Goal: Communication & Community: Ask a question

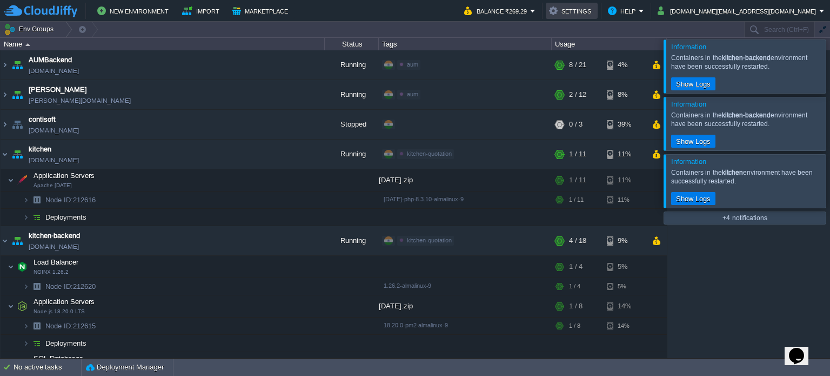
scroll to position [3, 0]
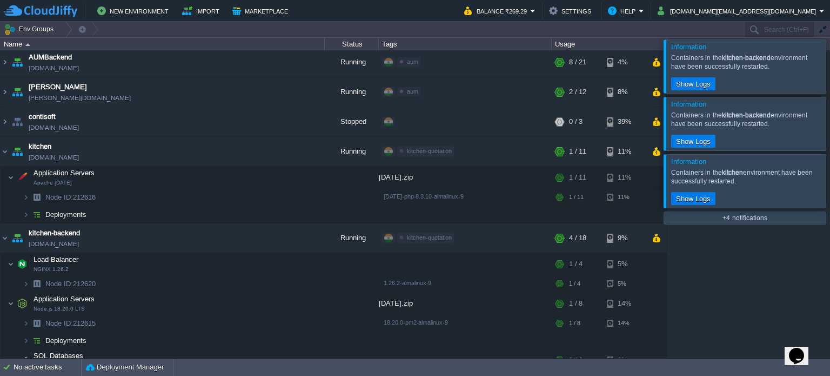
click at [796, 356] on icon "Opens Chat This icon Opens the chat window." at bounding box center [796, 355] width 17 height 17
type input "919823366045"
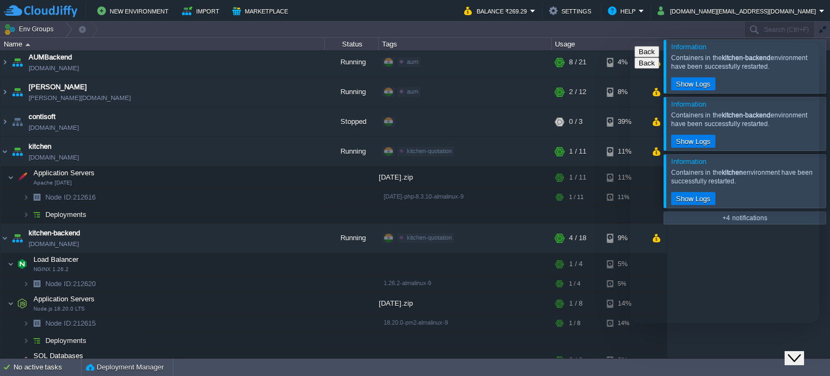
type textarea "hi"
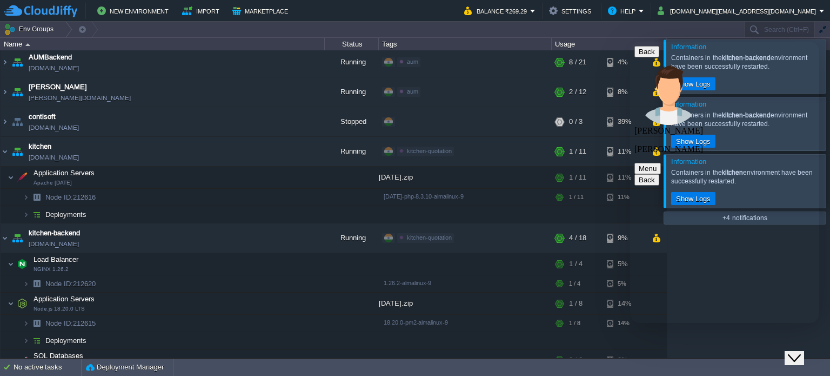
type textarea "r"
paste textarea "#904251"
type textarea "#904251 restoration is done ?"
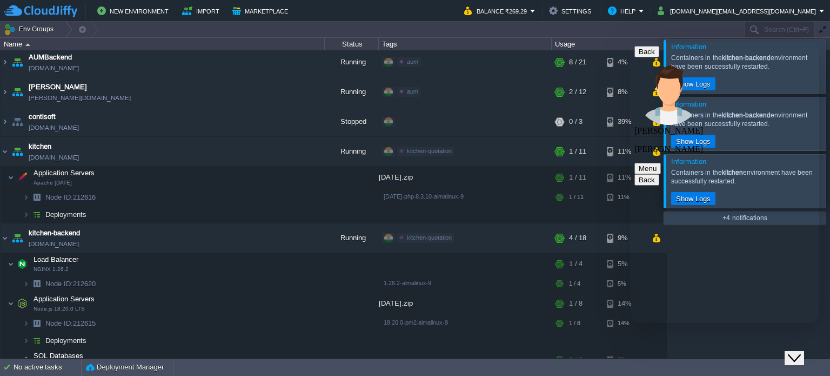
type textarea "But we cant see any customer data"
type textarea "is shows blank"
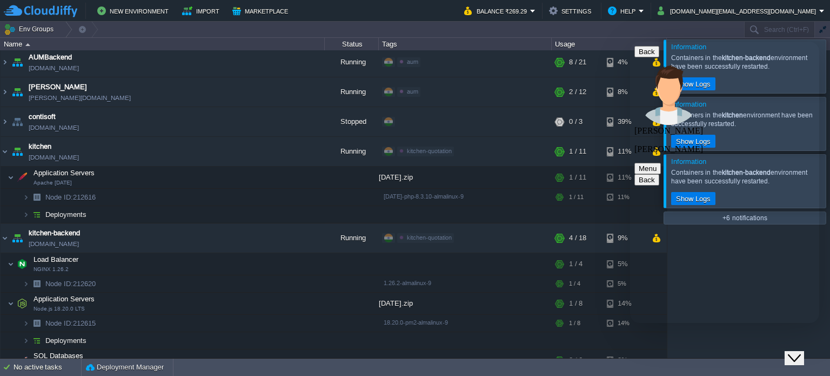
click at [91, 196] on span "Node ID: 212616" at bounding box center [70, 196] width 53 height 9
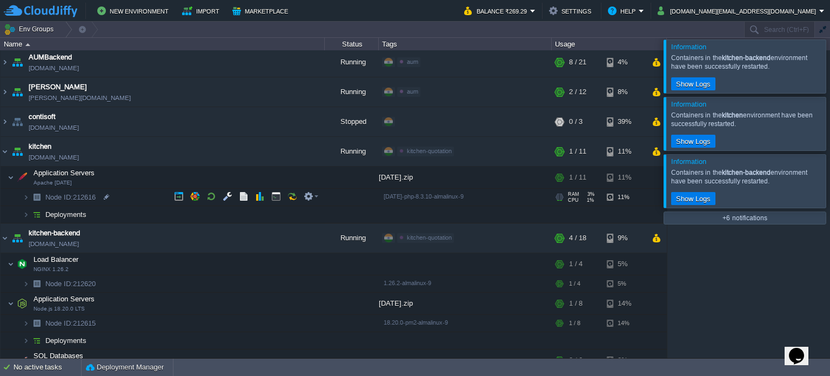
click at [91, 196] on span "Node ID: 212616" at bounding box center [70, 196] width 53 height 9
type input "212616"
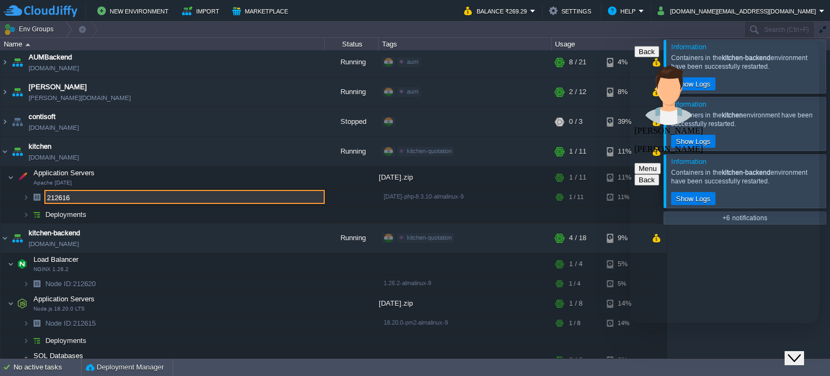
scroll to position [1077, 0]
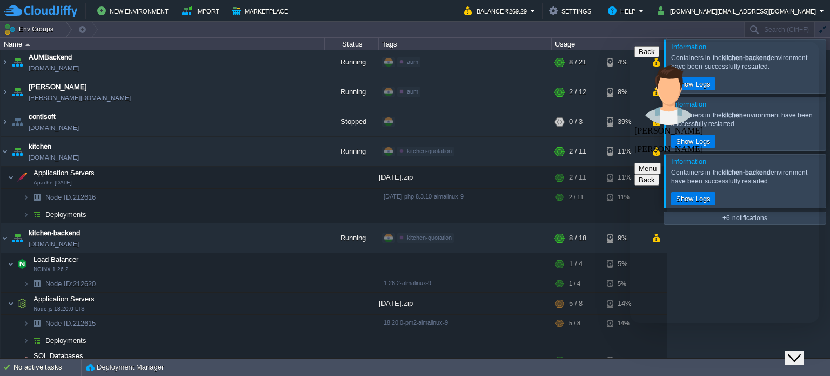
type textarea "front end 212616"
type textarea "backend appication server 212620"
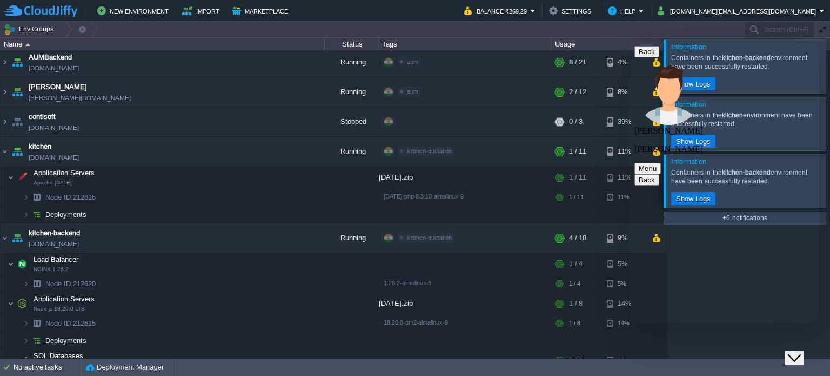
type textarea "I"
type textarea "ok"
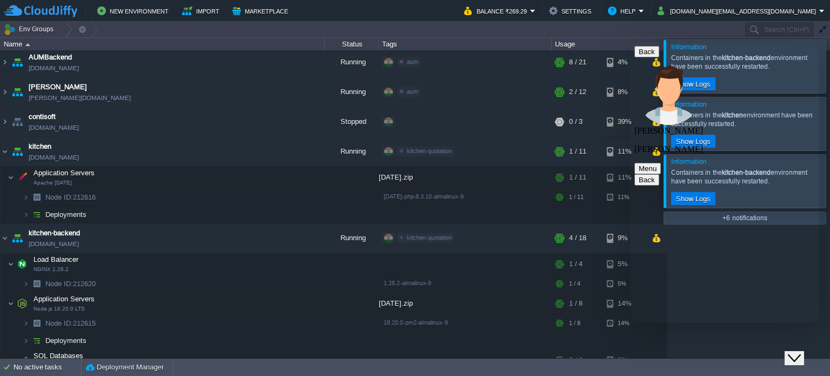
scroll to position [1268, 0]
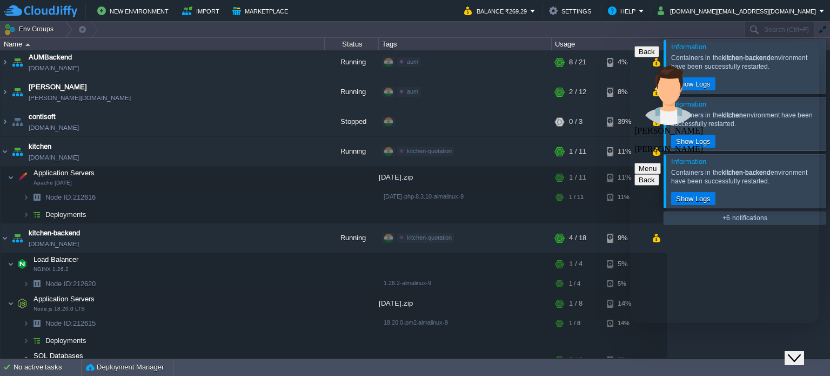
paste textarea "yestrdays"
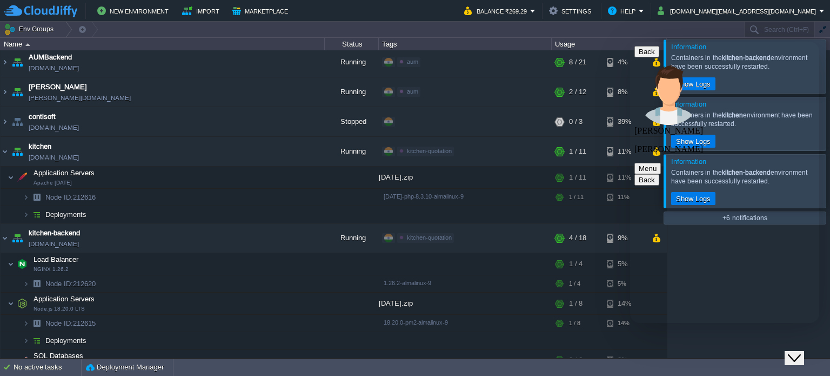
type textarea "I ask to restore yestrdays date but , restore data is od [DATE] ?"
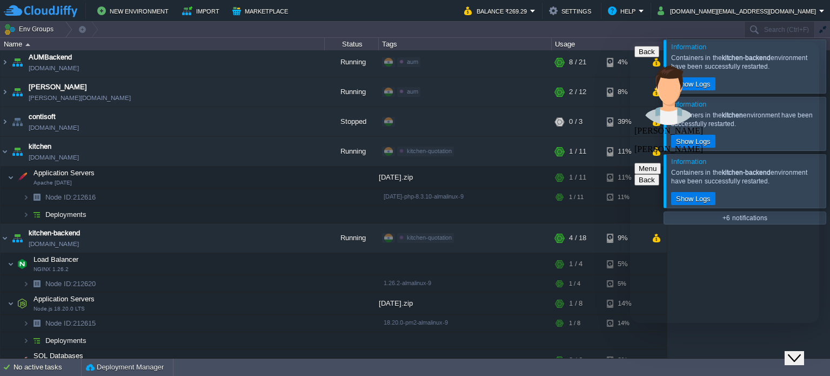
copy span "I ask to restore yestrdays date but , restore data is od [DATE] ?"
paste textarea "I ask to restore yestrdays date but , restore data is od [DATE] ?"
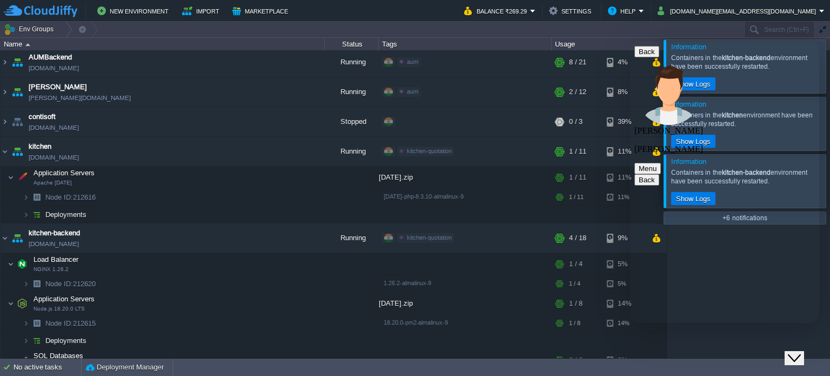
type textarea "I ask to restore yestrdays date but , restore data is of [DATE] , why ?"
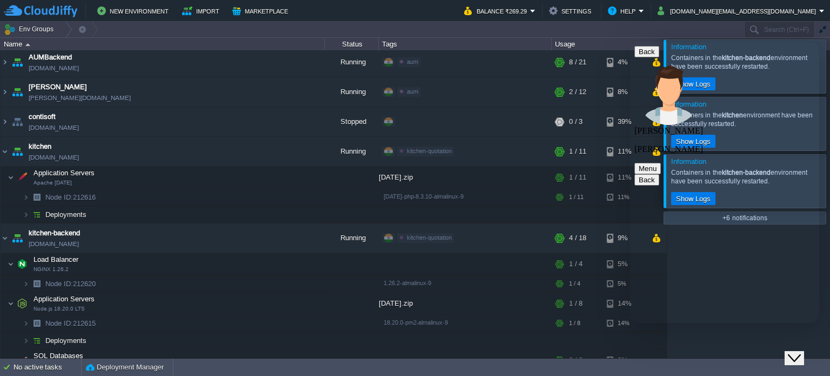
scroll to position [1378, 0]
